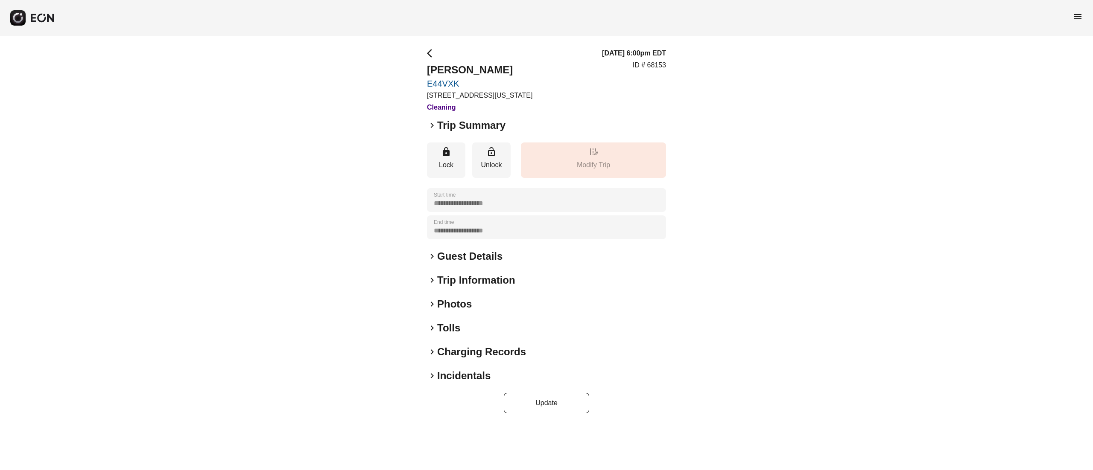
click at [456, 308] on h2 "Photos" at bounding box center [454, 305] width 35 height 14
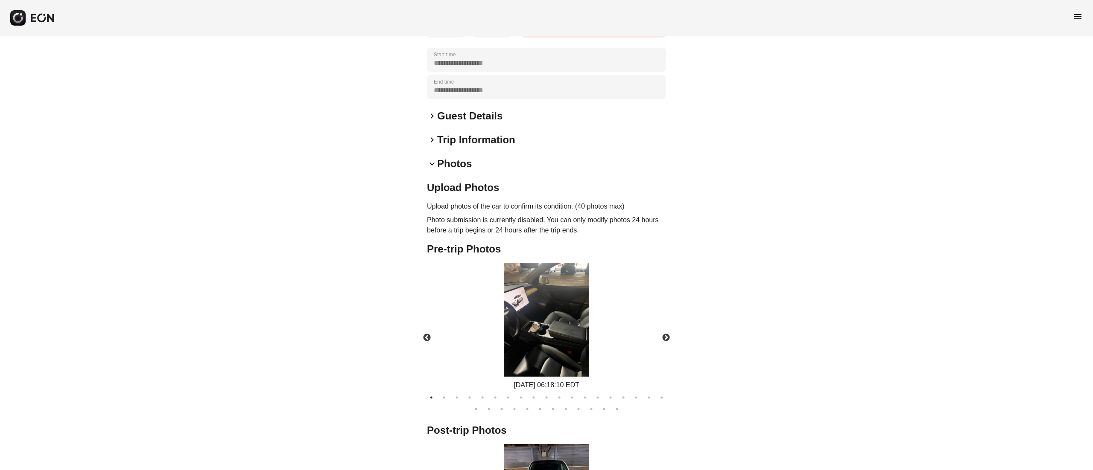
scroll to position [368, 0]
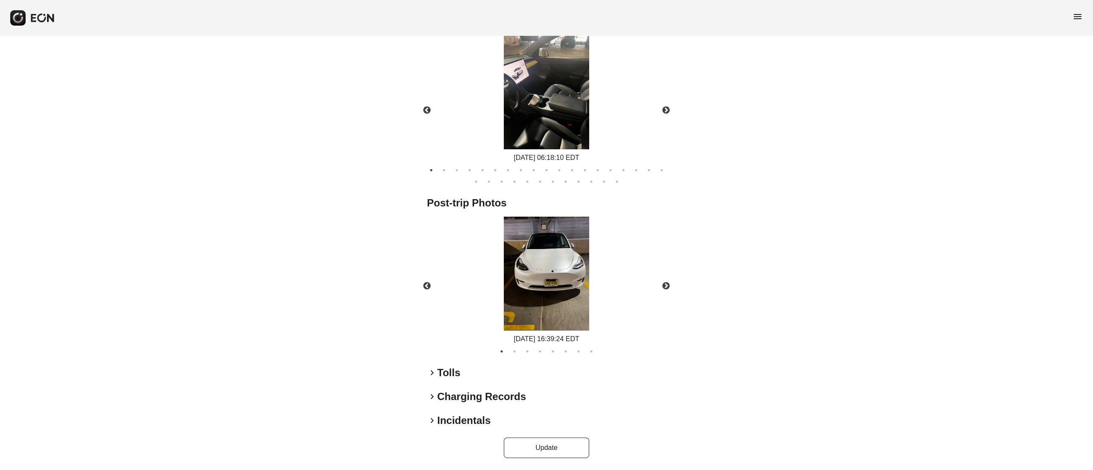
click at [573, 286] on img at bounding box center [546, 274] width 85 height 114
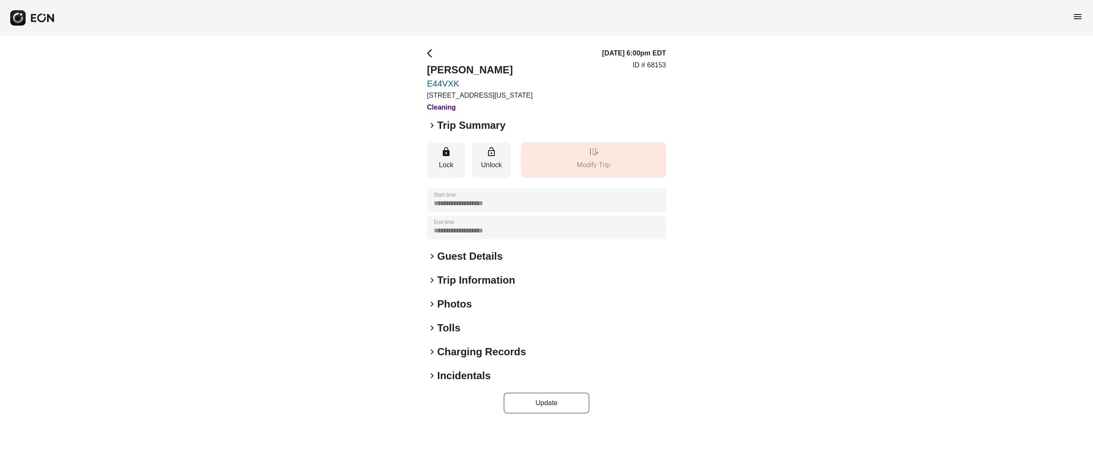
click at [448, 304] on h2 "Photos" at bounding box center [454, 305] width 35 height 14
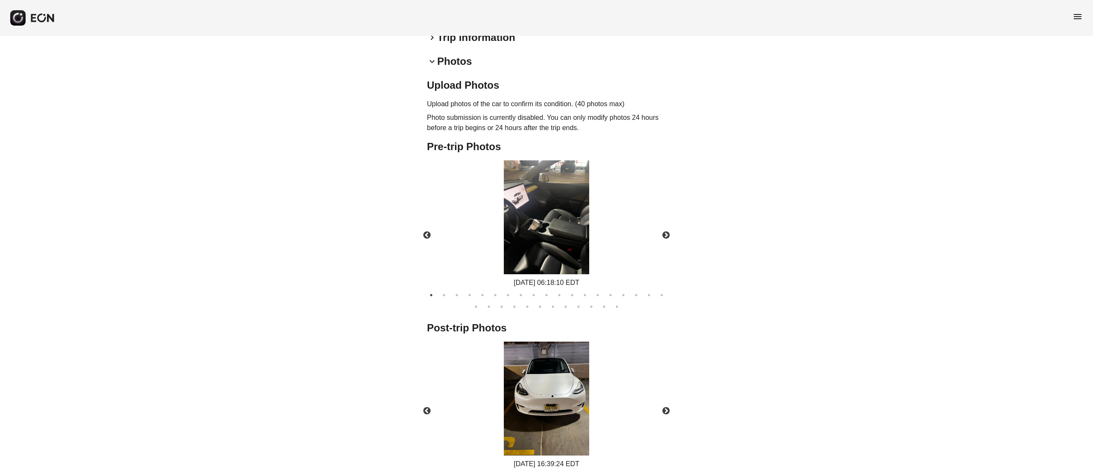
scroll to position [342, 0]
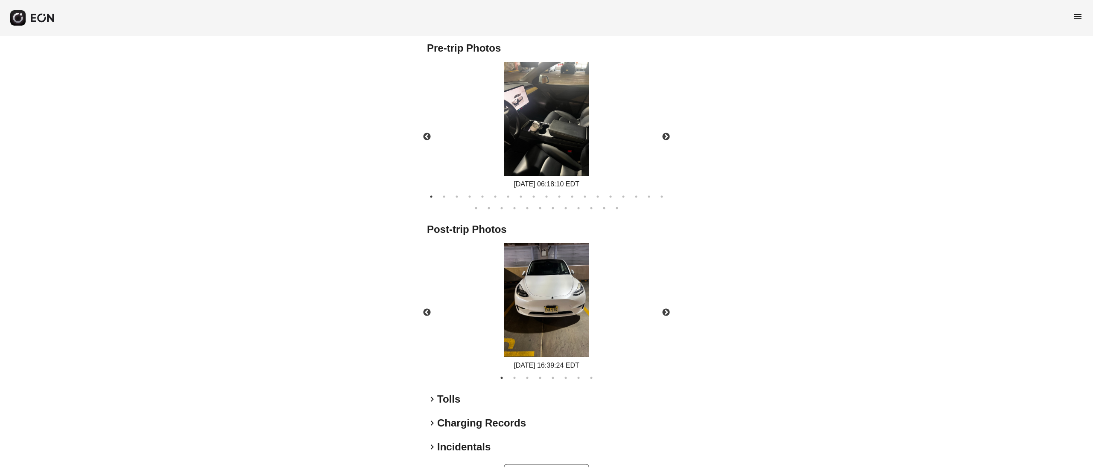
click at [578, 298] on img at bounding box center [546, 300] width 85 height 114
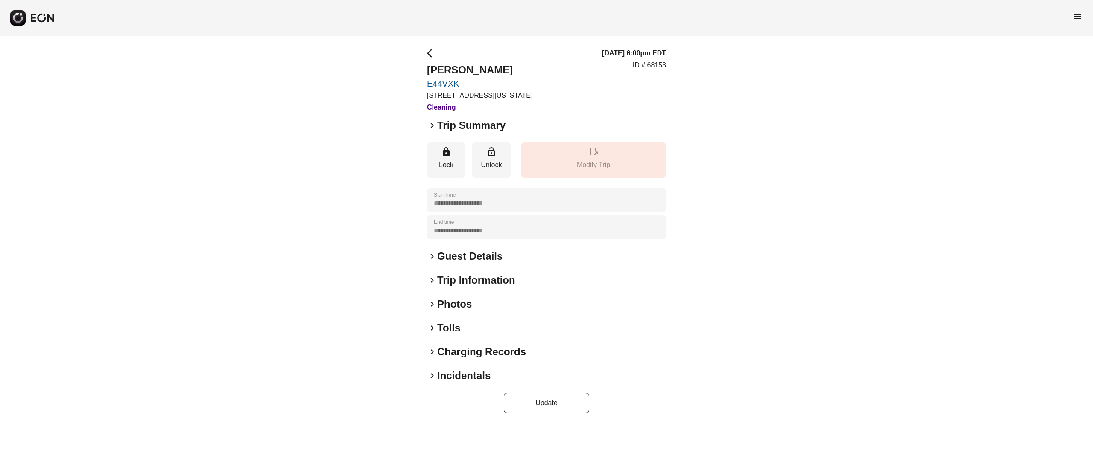
click at [449, 306] on h2 "Photos" at bounding box center [454, 305] width 35 height 14
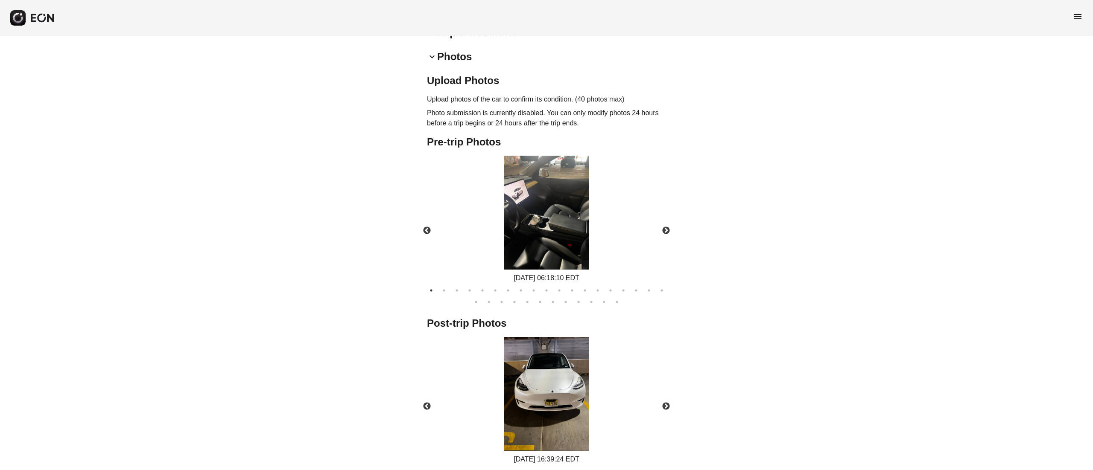
scroll to position [368, 0]
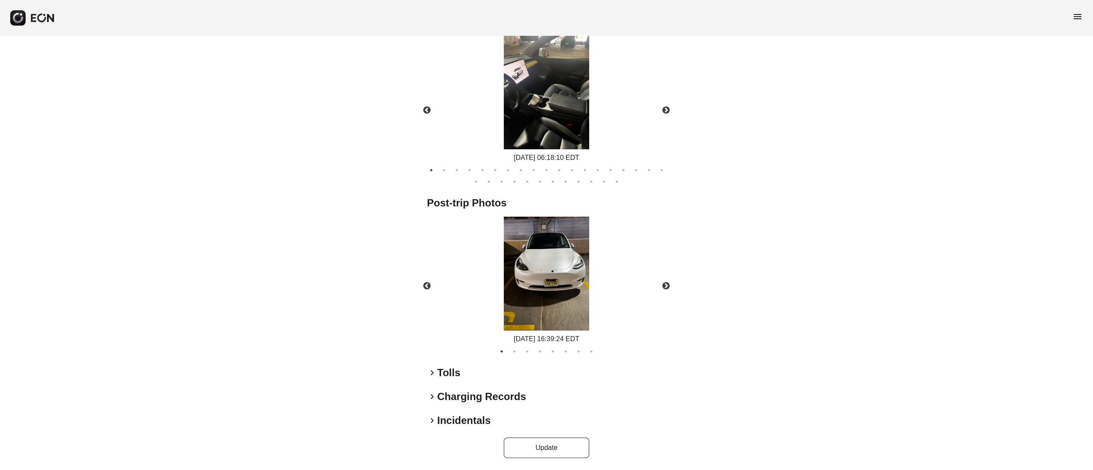
click at [596, 251] on div "[DATE] 16:39:24 EDT" at bounding box center [547, 281] width 254 height 128
click at [577, 251] on img at bounding box center [546, 274] width 85 height 114
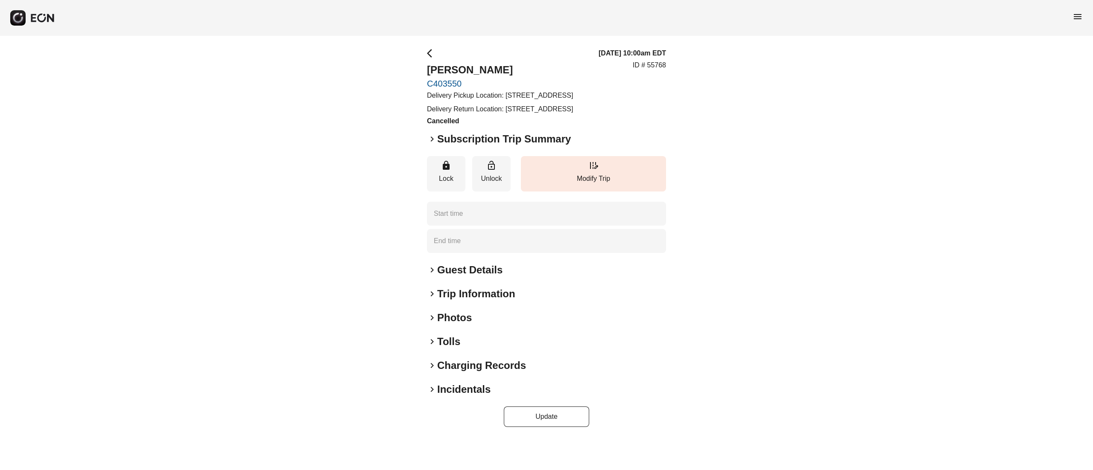
type time "**********"
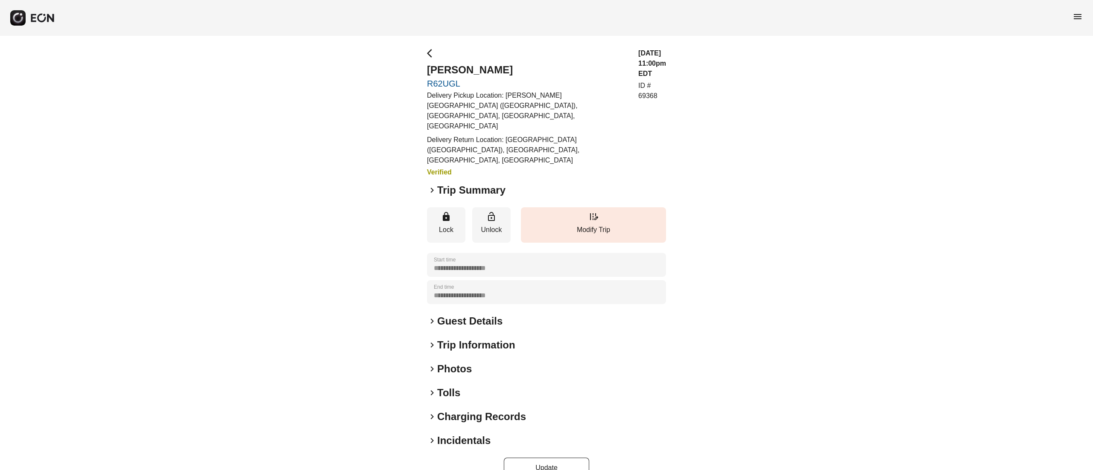
click at [468, 315] on h2 "Guest Details" at bounding box center [469, 322] width 65 height 14
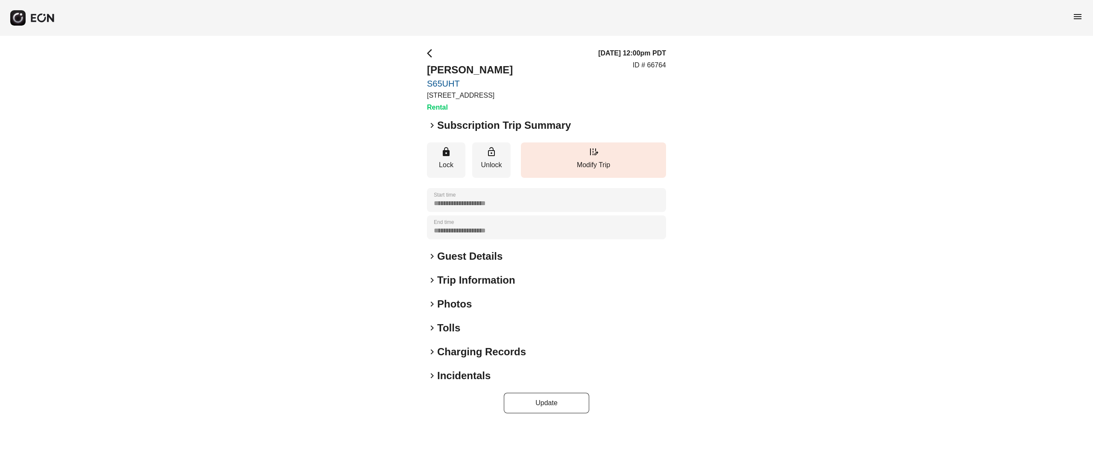
click at [476, 247] on div "**********" at bounding box center [546, 230] width 239 height 365
click at [483, 255] on h2 "Guest Details" at bounding box center [469, 257] width 65 height 14
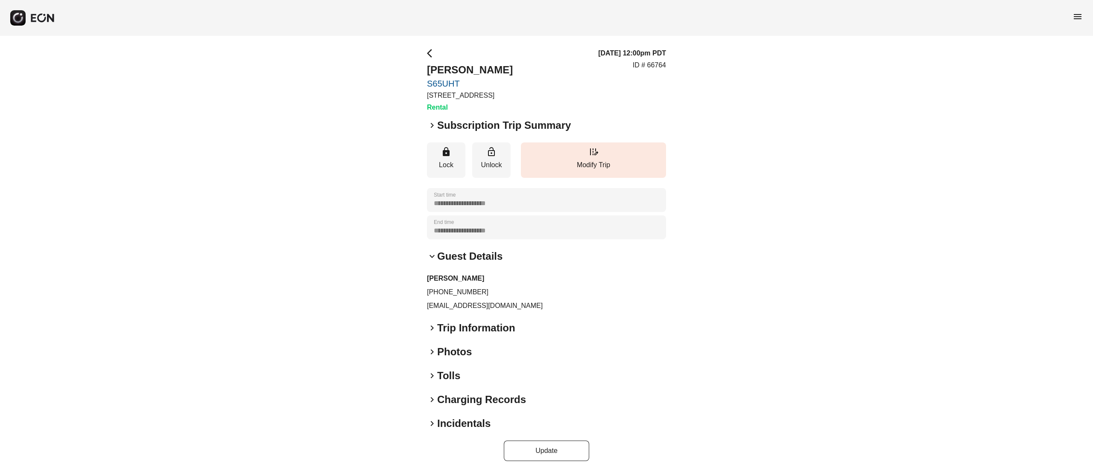
click at [458, 301] on p "[EMAIL_ADDRESS][DOMAIN_NAME]" at bounding box center [546, 306] width 239 height 10
click at [465, 304] on p "[EMAIL_ADDRESS][DOMAIN_NAME]" at bounding box center [546, 306] width 239 height 10
copy div "[EMAIL_ADDRESS][DOMAIN_NAME] keyboard_arrow_right"
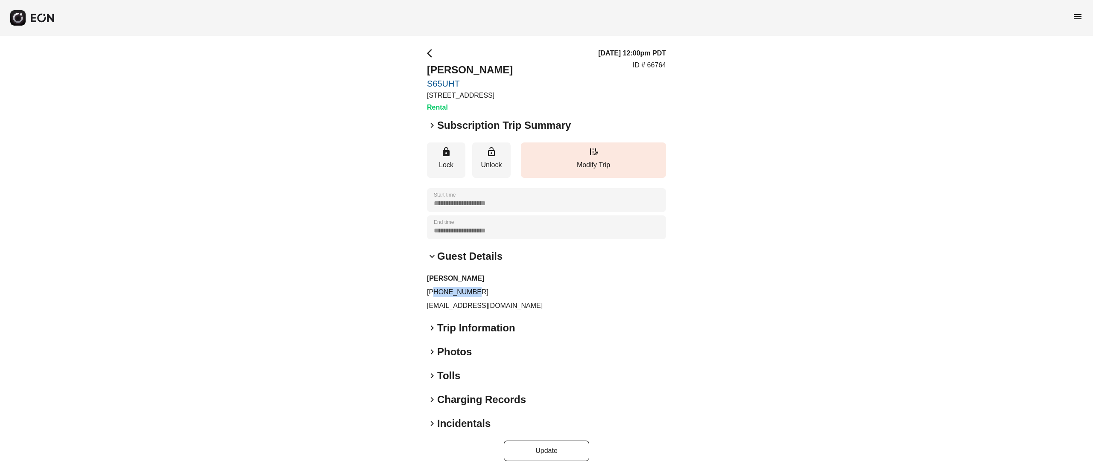
drag, startPoint x: 435, startPoint y: 292, endPoint x: 488, endPoint y: 295, distance: 53.0
click at [488, 295] on p "[PHONE_NUMBER]" at bounding box center [546, 292] width 239 height 10
copy p "4088491881"
click at [653, 72] on div "07/22/25, 12:00pm PDT ID # 66764" at bounding box center [632, 80] width 68 height 64
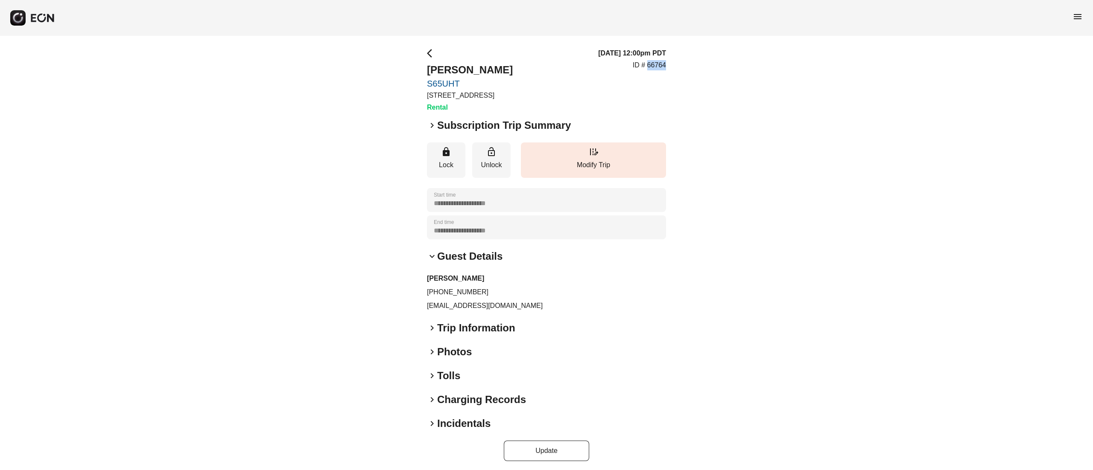
copy p "66764"
click at [654, 70] on p "ID # 66764" at bounding box center [649, 65] width 33 height 10
click at [655, 66] on p "ID # 66764" at bounding box center [649, 65] width 33 height 10
copy p "66764"
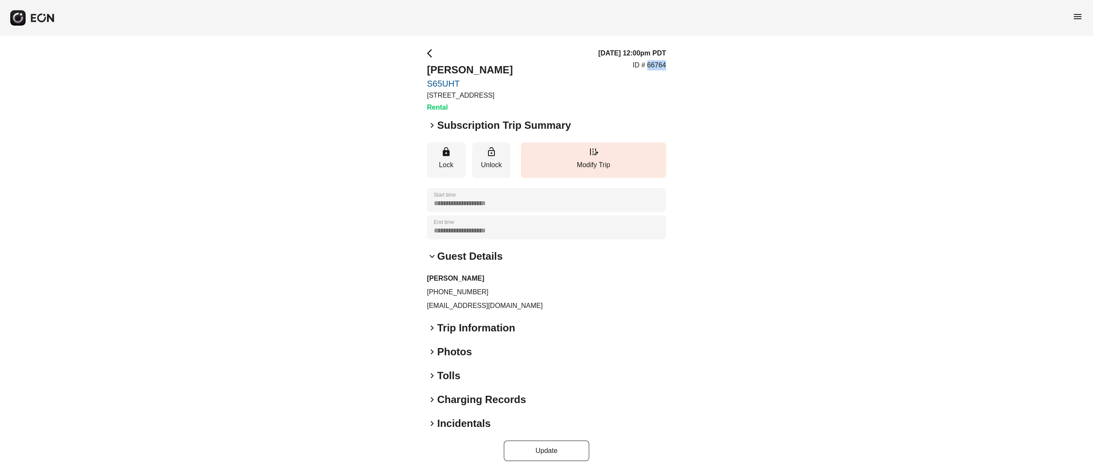
drag, startPoint x: 494, startPoint y: 68, endPoint x: 426, endPoint y: 80, distance: 69.3
click at [426, 80] on div "**********" at bounding box center [546, 255] width 1093 height 438
click at [453, 68] on h2 "Juanita Caceres" at bounding box center [470, 70] width 86 height 14
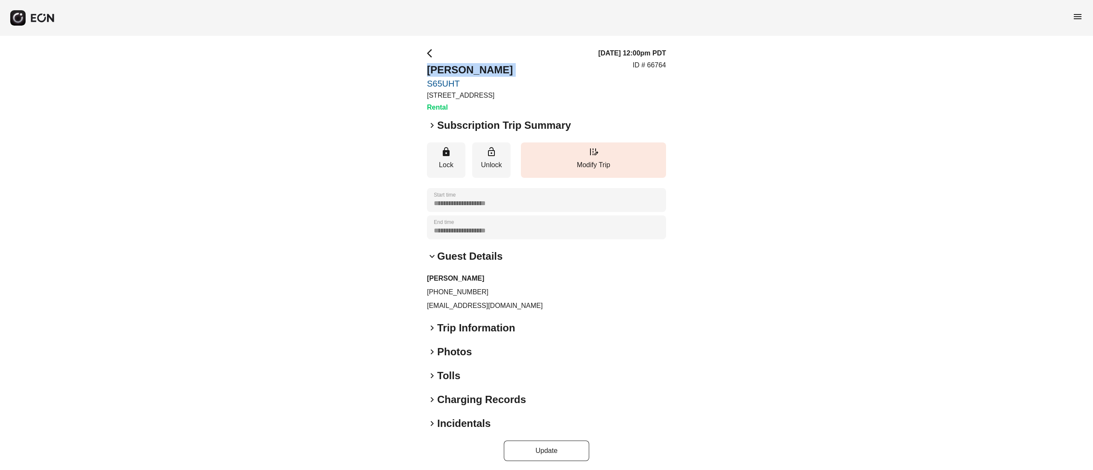
copy h2 "Juanita Caceres"
click at [742, 70] on div "**********" at bounding box center [546, 255] width 1093 height 438
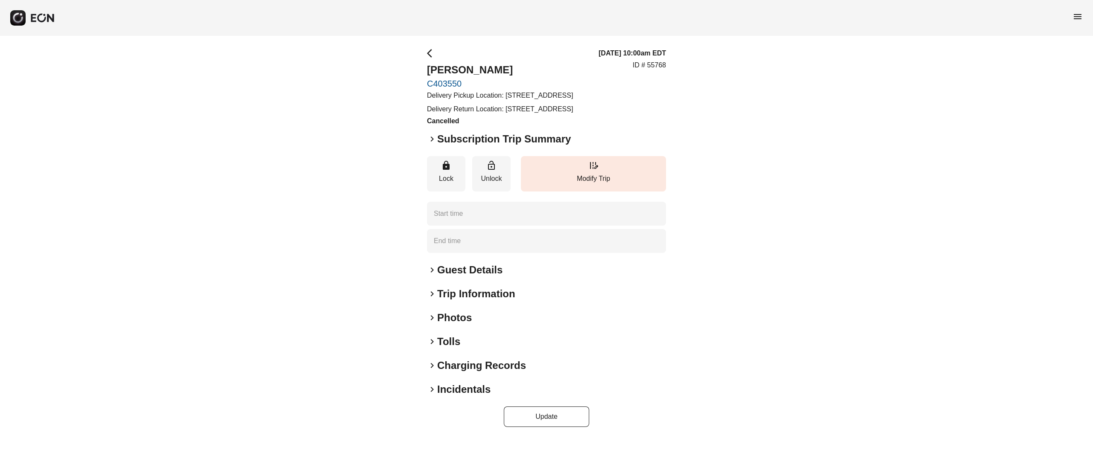
type time "**********"
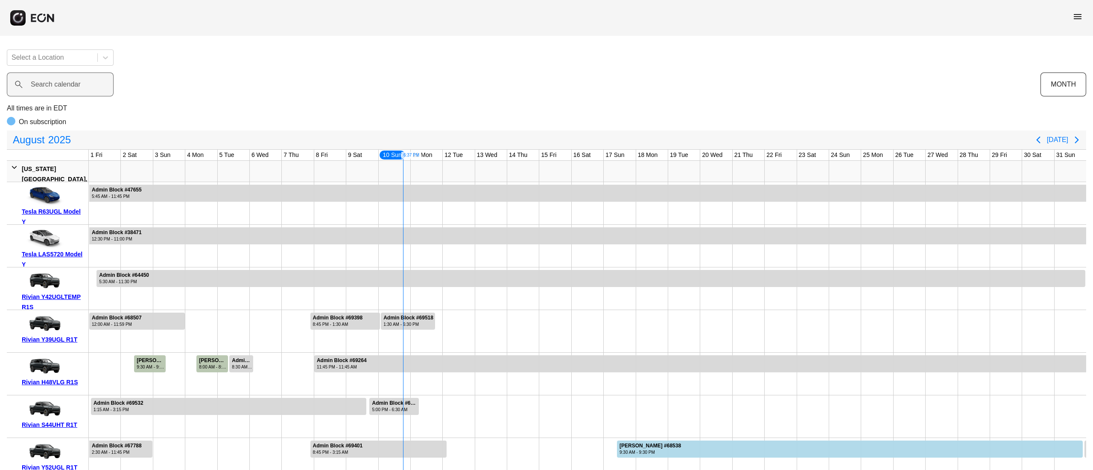
click at [57, 84] on label "Search calendar" at bounding box center [56, 84] width 50 height 10
click at [57, 84] on calendar "Search calendar" at bounding box center [60, 85] width 107 height 24
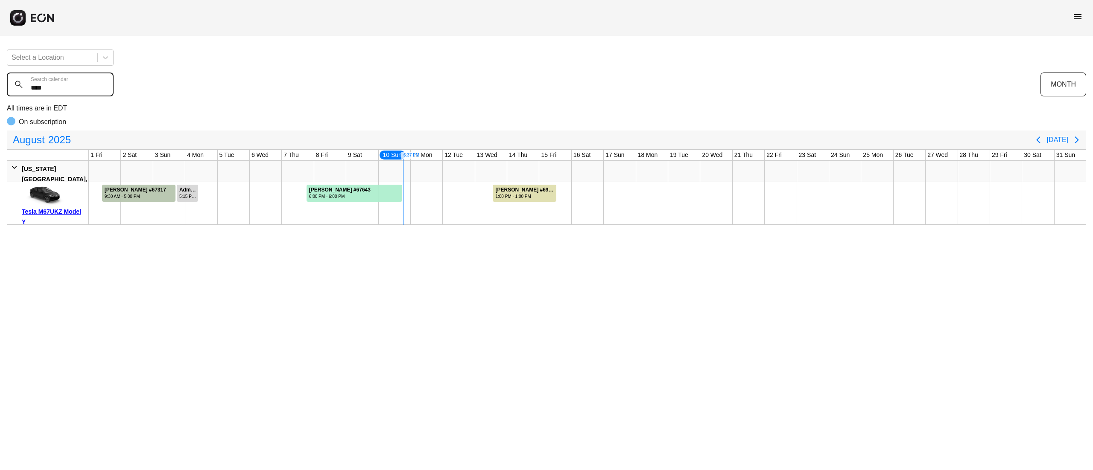
type calendar "****"
drag, startPoint x: 404, startPoint y: 194, endPoint x: 442, endPoint y: 204, distance: 39.7
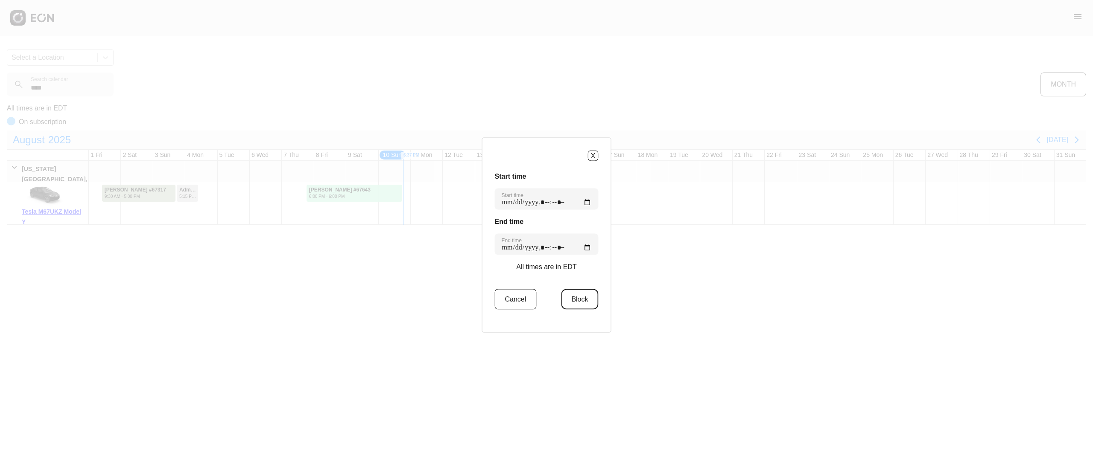
click at [581, 295] on button "Block" at bounding box center [579, 299] width 37 height 20
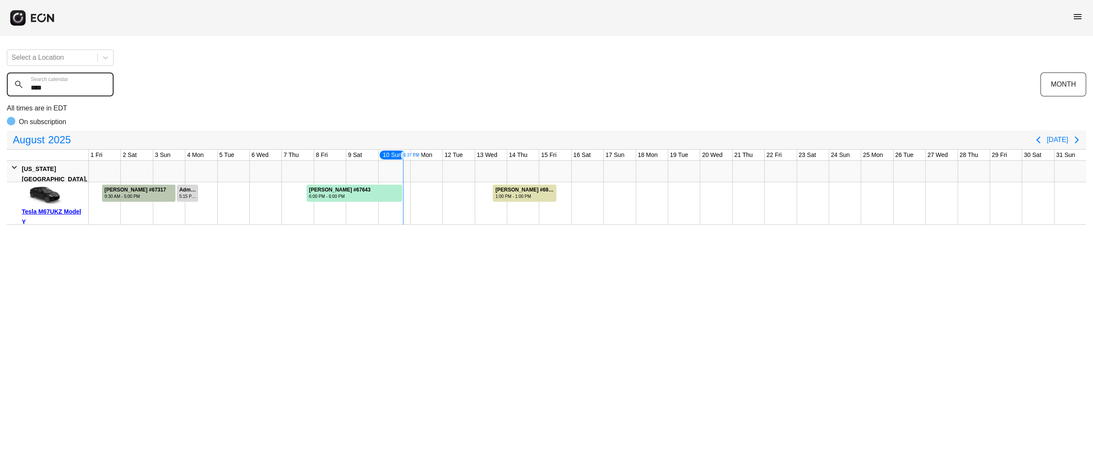
click at [0, 93] on div "Select a Location **** Search calendar MONTH All times are in EDT On subscripti…" at bounding box center [546, 134] width 1093 height 182
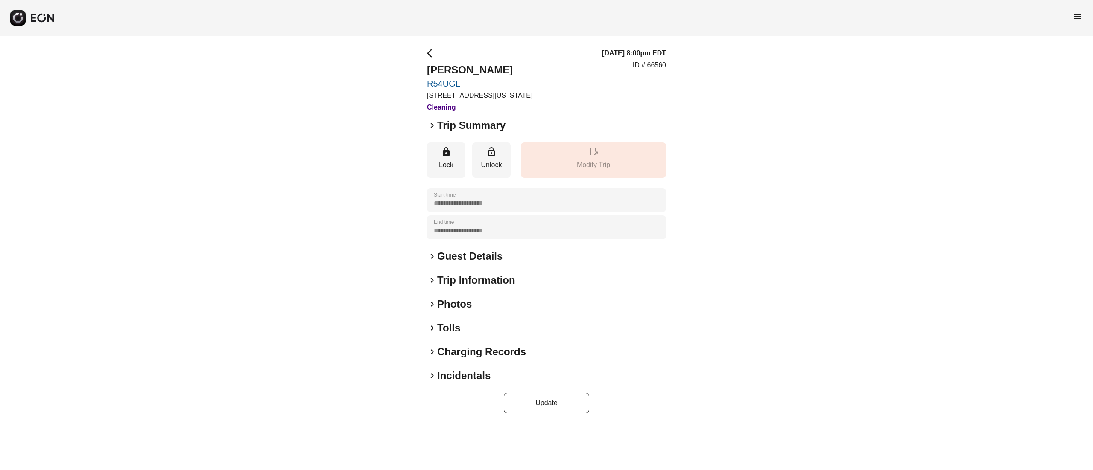
click at [458, 305] on h2 "Photos" at bounding box center [454, 305] width 35 height 14
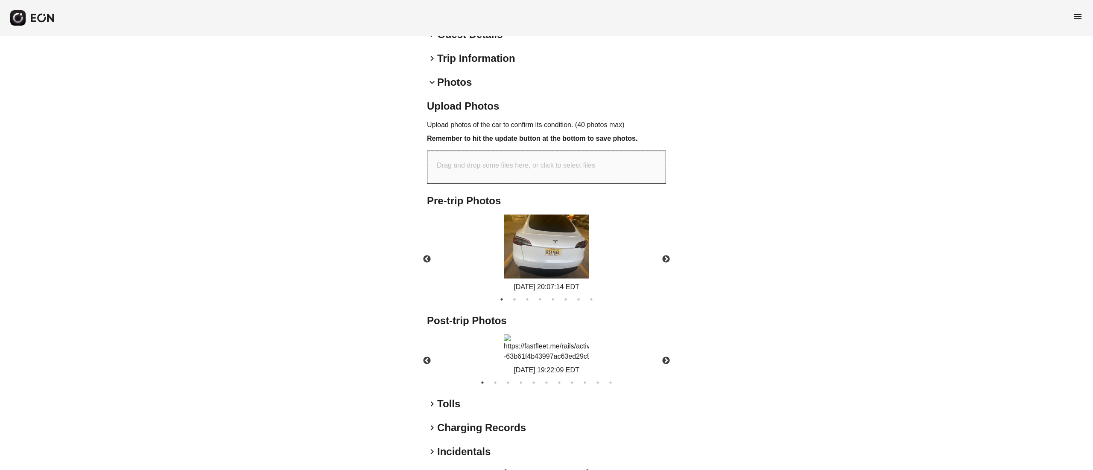
scroll to position [247, 0]
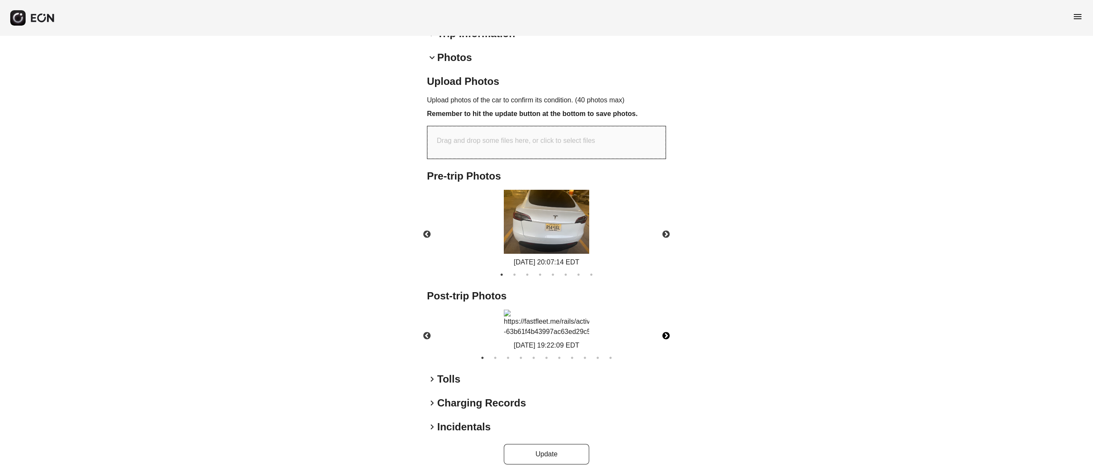
click at [672, 348] on button "Next" at bounding box center [666, 336] width 30 height 30
click at [612, 362] on button "11" at bounding box center [610, 358] width 9 height 9
